Goal: Check status

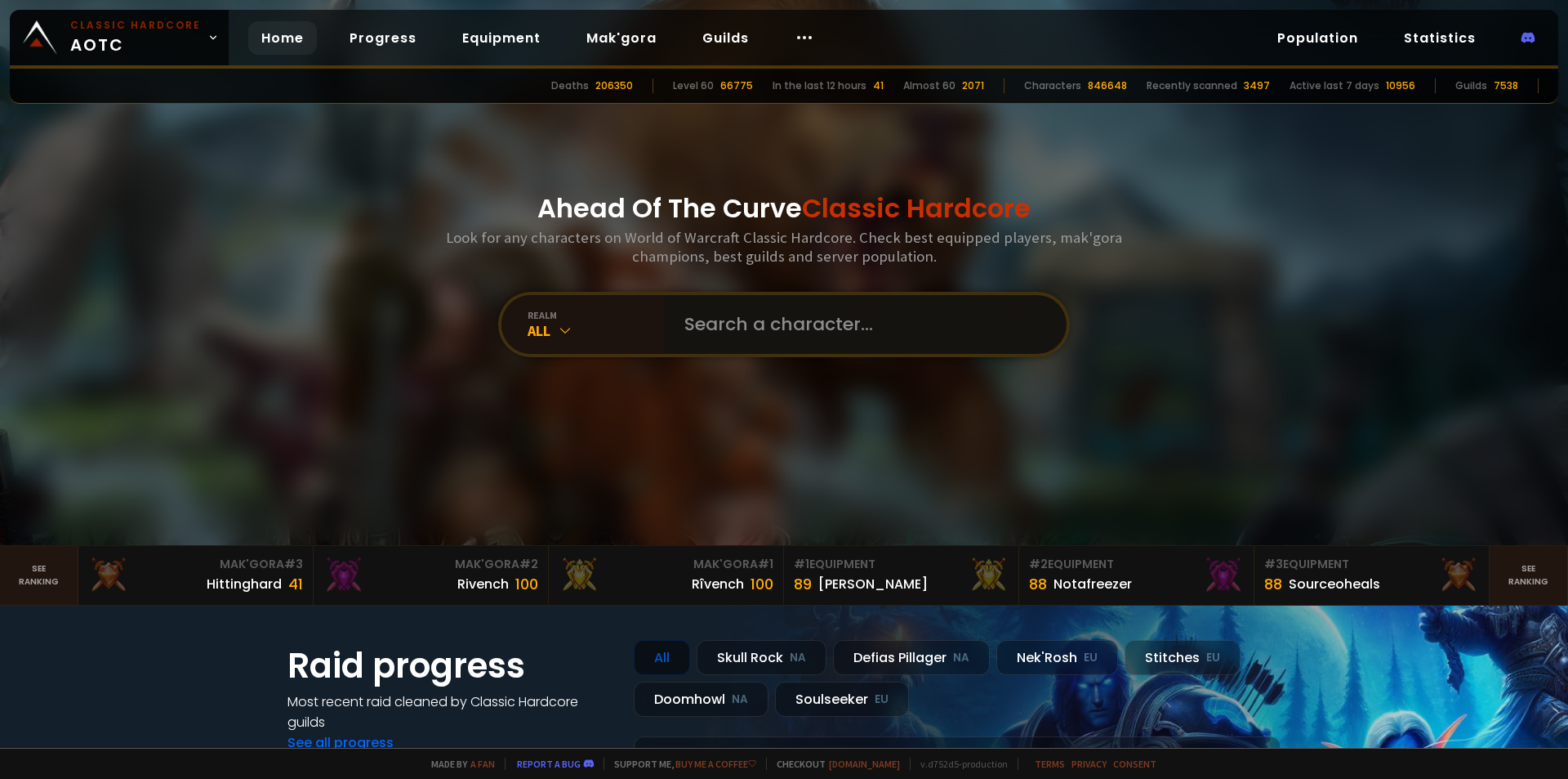
click at [737, 333] on input "text" at bounding box center [861, 324] width 372 height 58
paste input "Turtlecoii"
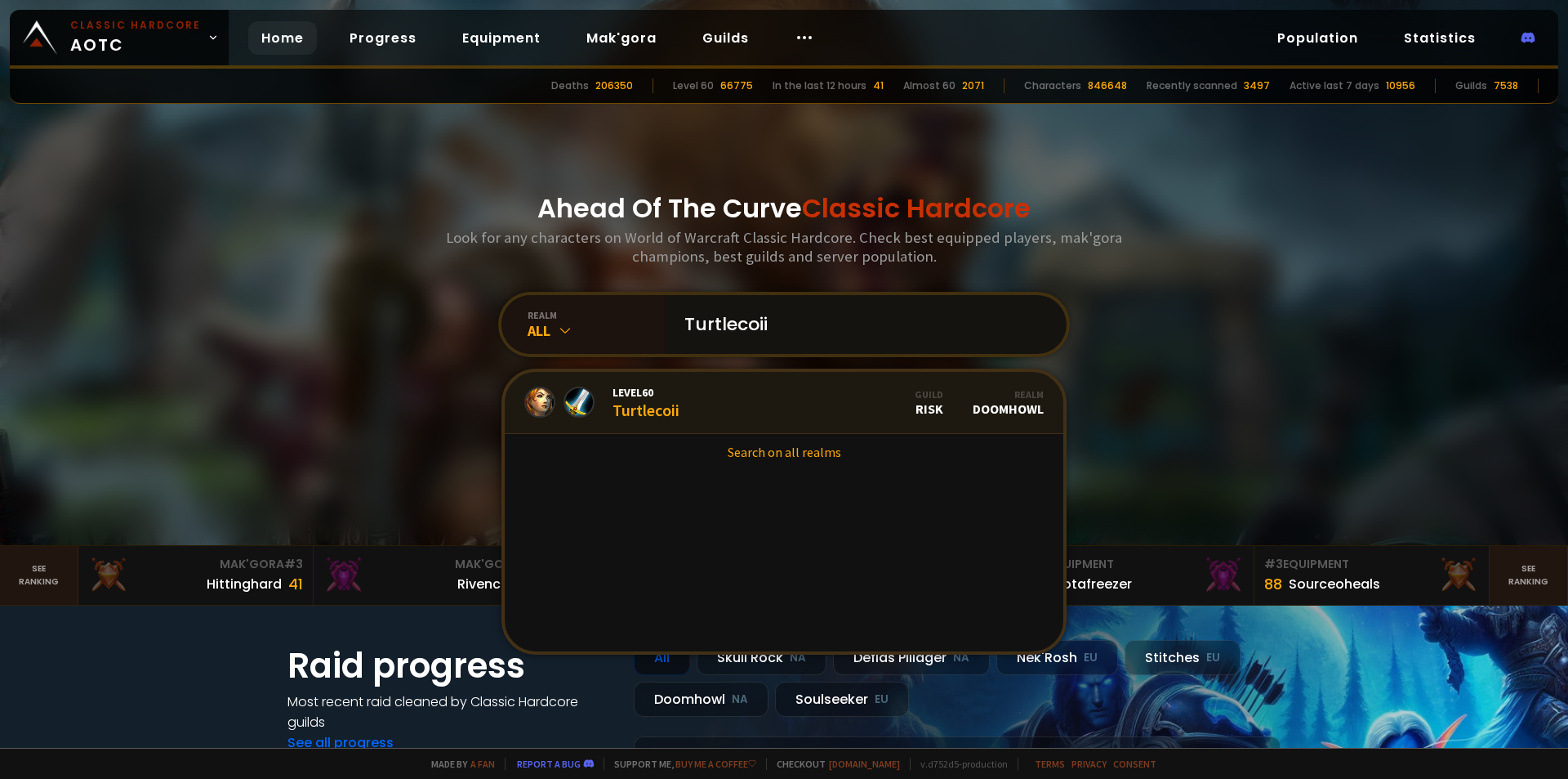
type input "Turtlecoii"
click at [739, 416] on link "Level 60 Turtlecoii Guild Risk Realm Doomhowl" at bounding box center [784, 402] width 559 height 62
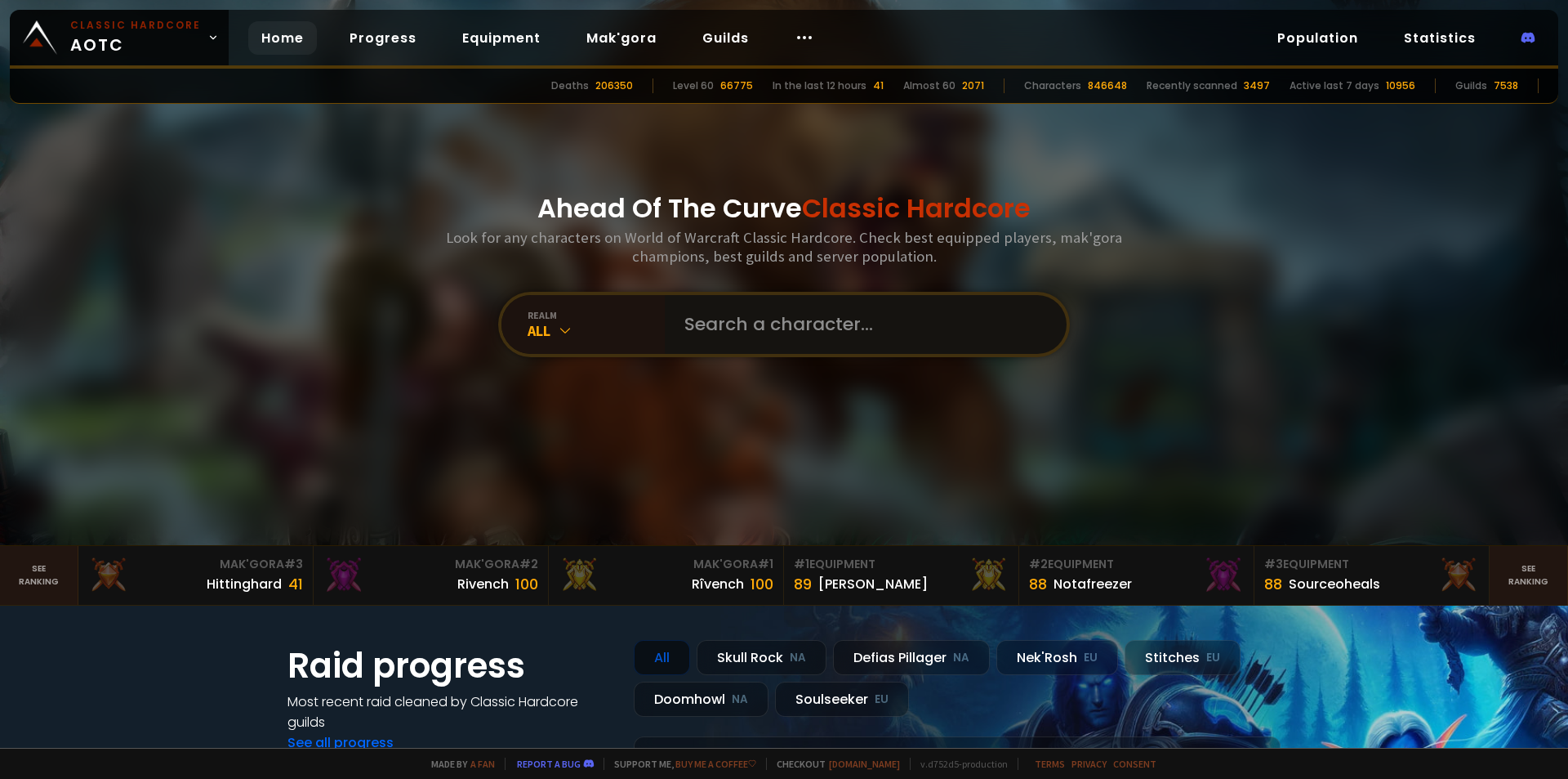
click at [701, 317] on input "text" at bounding box center [861, 324] width 372 height 58
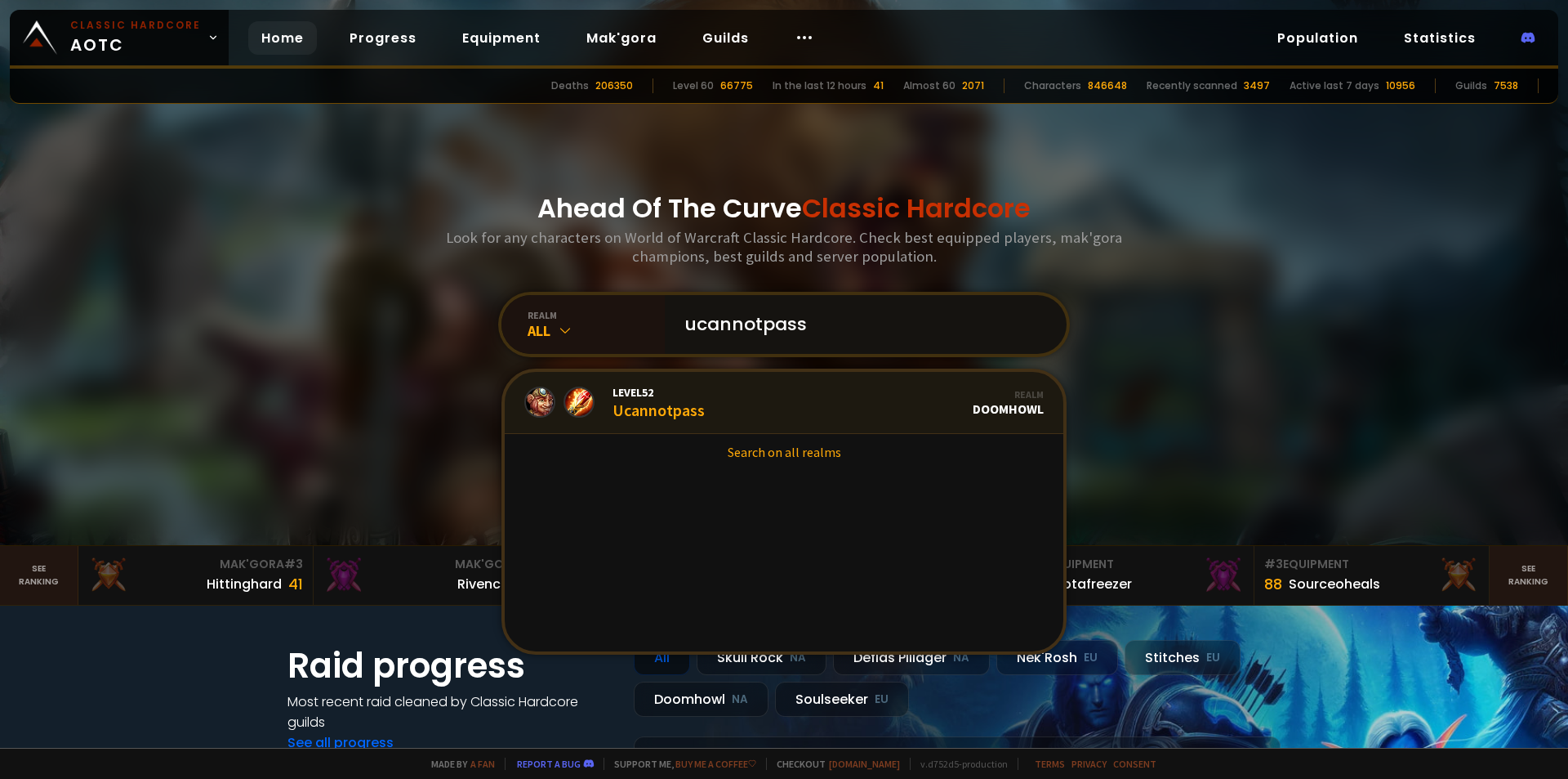
type input "ucannotpass"
click at [710, 400] on link "Level 52 Ucannotpass Realm Doomhowl" at bounding box center [784, 402] width 559 height 62
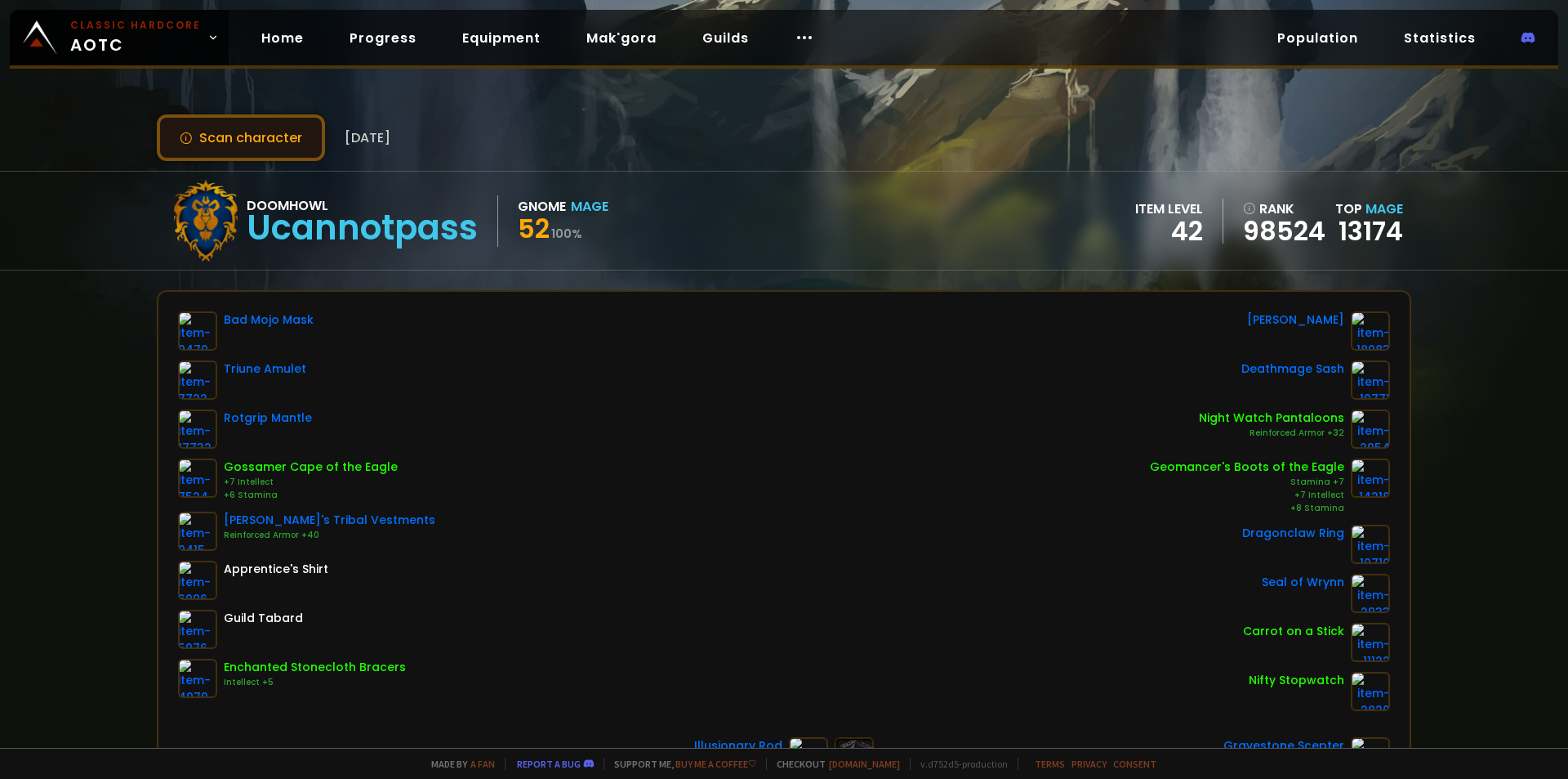
click at [281, 138] on button "Scan character" at bounding box center [241, 137] width 168 height 46
click at [284, 151] on button "Scan character" at bounding box center [241, 137] width 168 height 46
click at [262, 144] on button "Scan character" at bounding box center [241, 137] width 168 height 46
